Goal: Transaction & Acquisition: Obtain resource

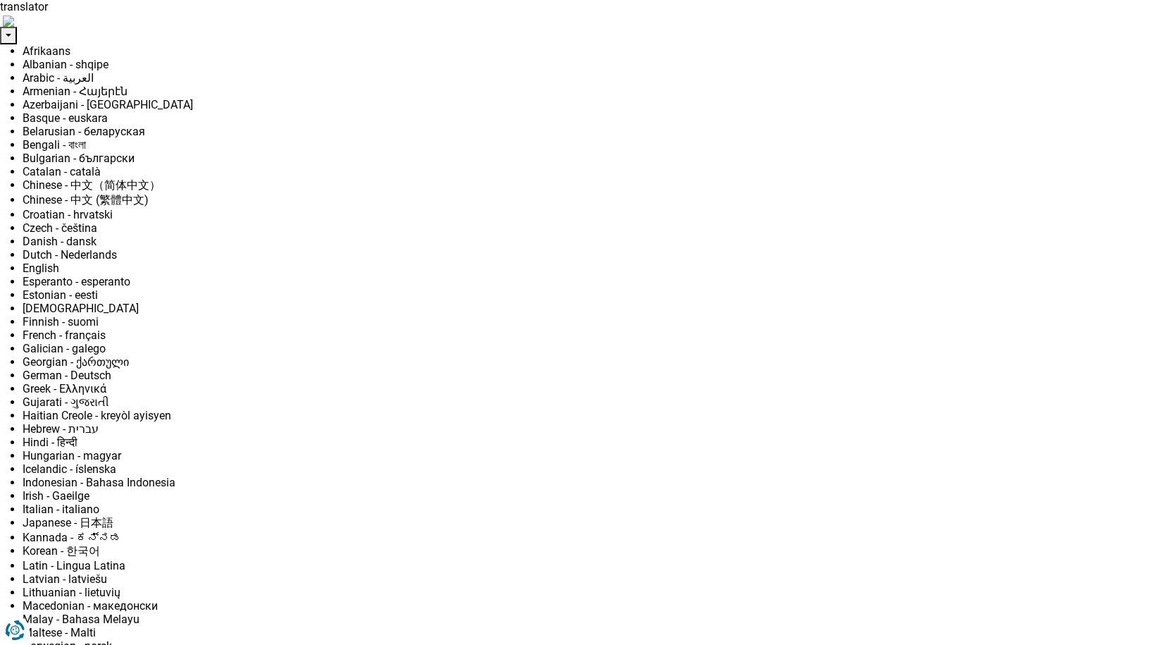
drag, startPoint x: 928, startPoint y: 190, endPoint x: 877, endPoint y: 190, distance: 51.4
type input "8"
type input "1250"
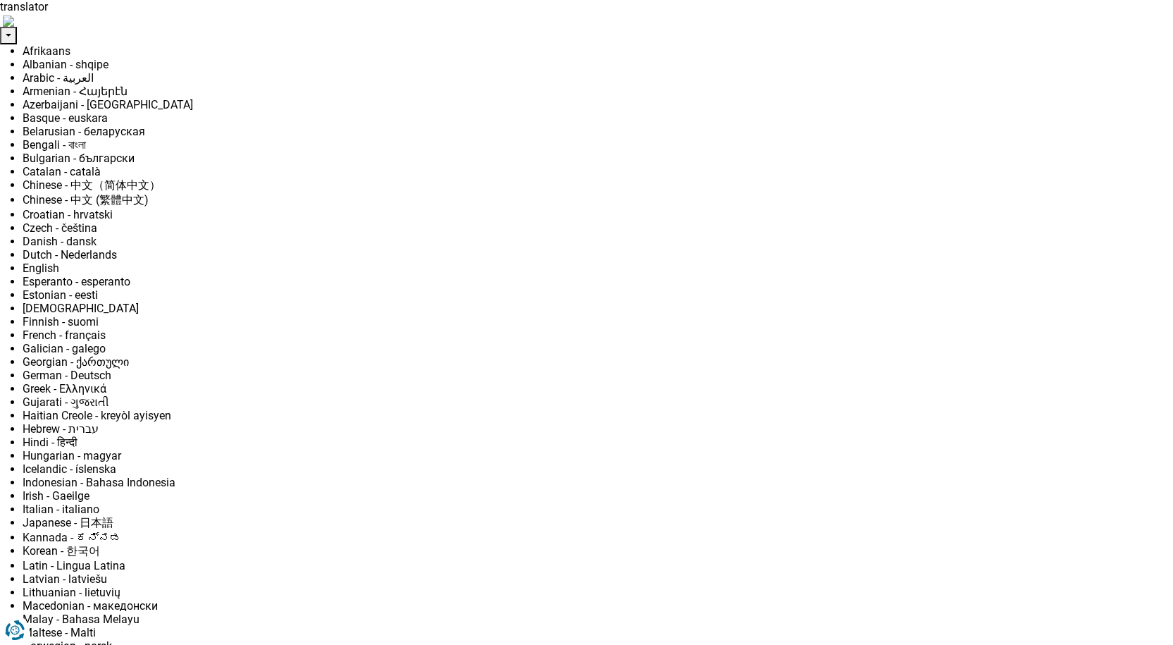
type input "85"
type input "1250"
type input "850"
type input "1250"
type input "8 500"
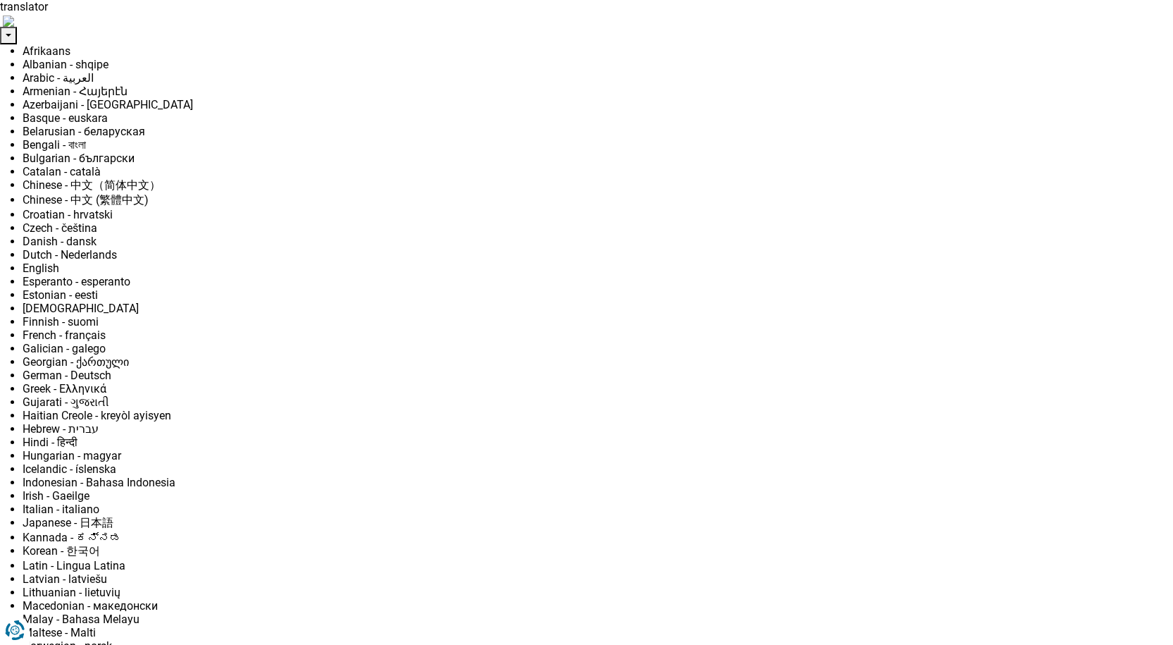
type input "8500"
radio input "true"
type input "8 500"
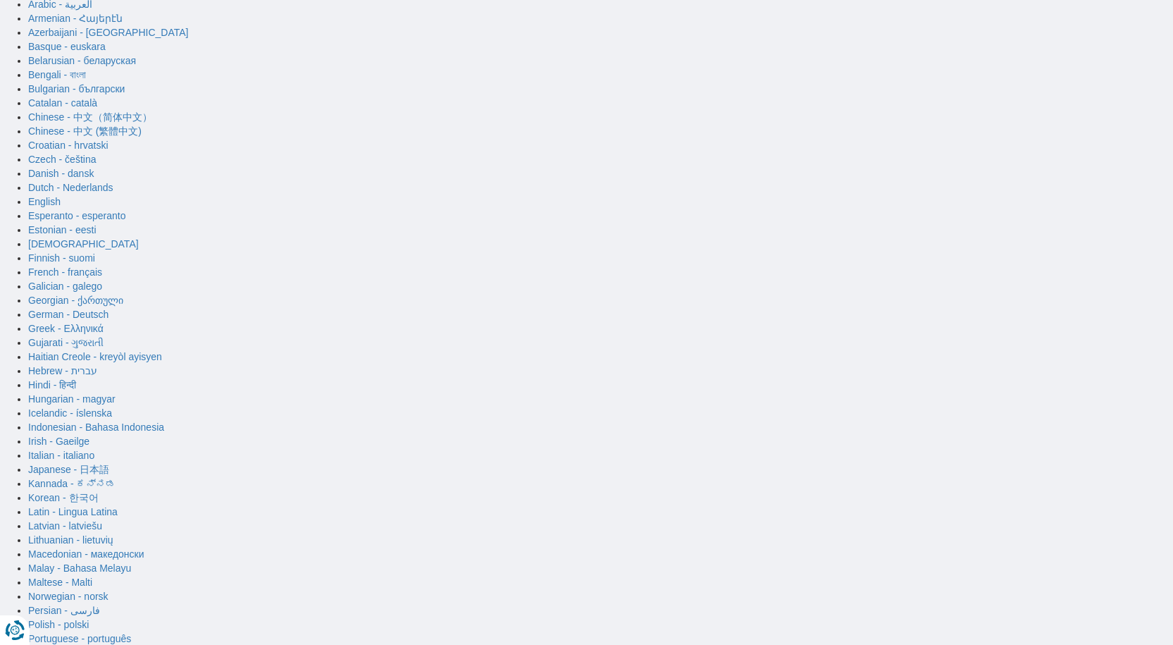
scroll to position [70, 0]
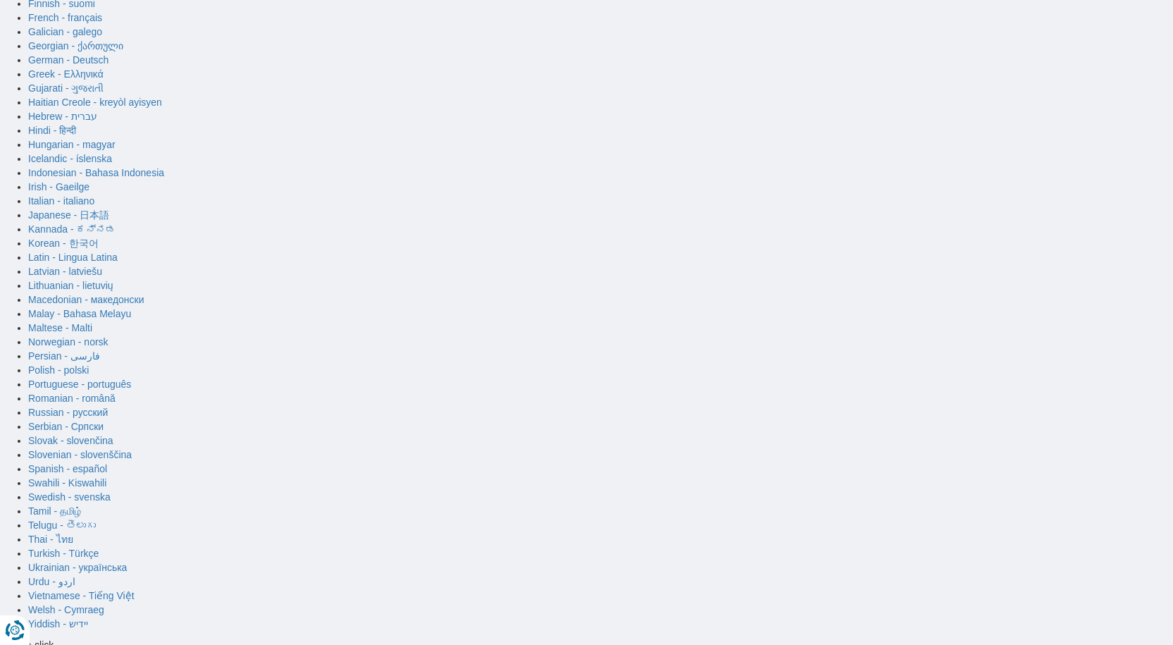
scroll to position [352, 0]
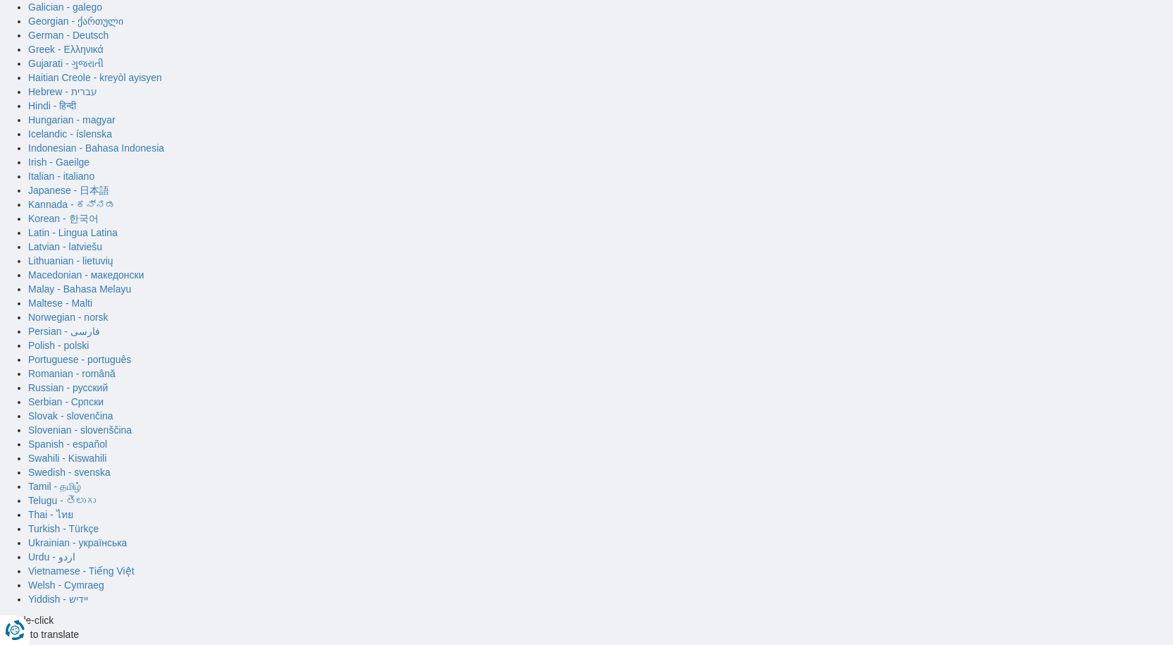
drag, startPoint x: 536, startPoint y: 333, endPoint x: 596, endPoint y: 333, distance: 59.9
